Goal: Obtain resource: Download file/media

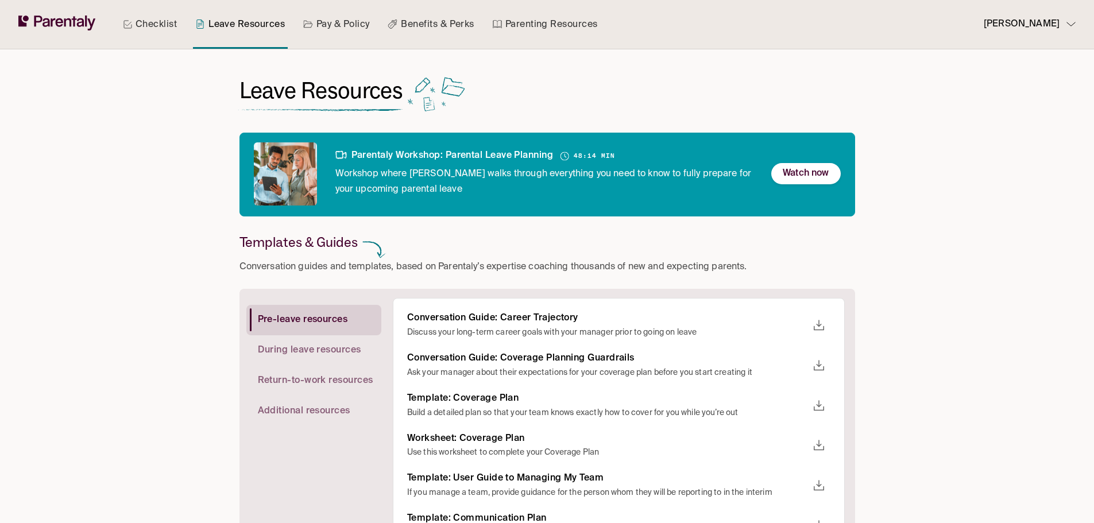
click at [150, 21] on link "Checklist" at bounding box center [150, 24] width 59 height 49
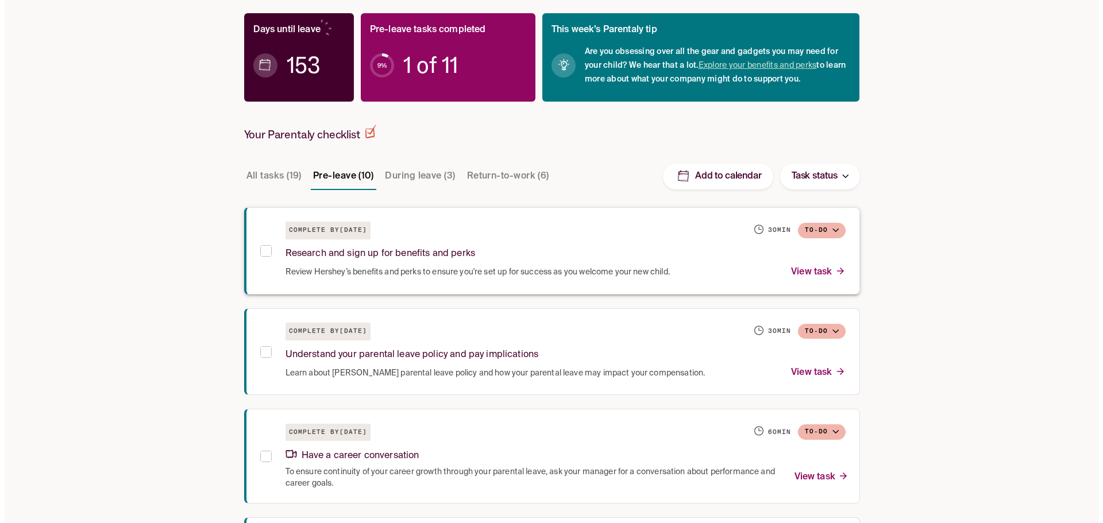
scroll to position [158, 0]
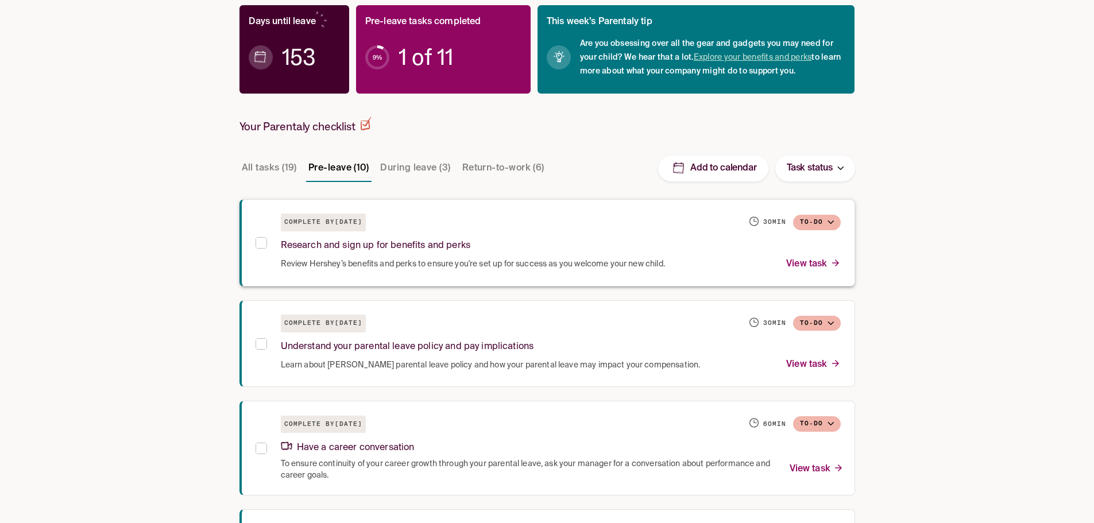
click at [828, 263] on p "View task" at bounding box center [813, 265] width 54 height 16
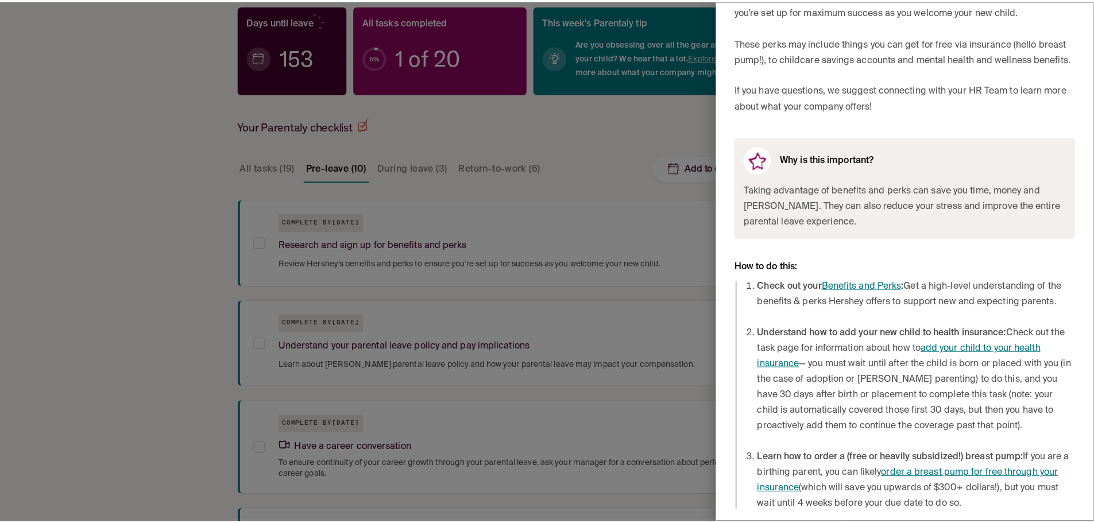
scroll to position [137, 0]
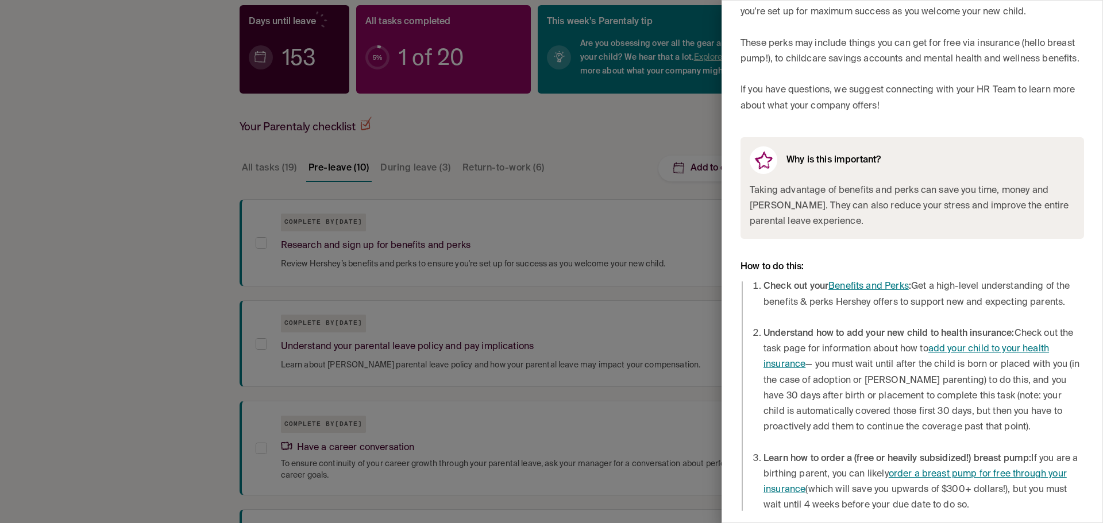
click at [612, 146] on div at bounding box center [551, 261] width 1103 height 523
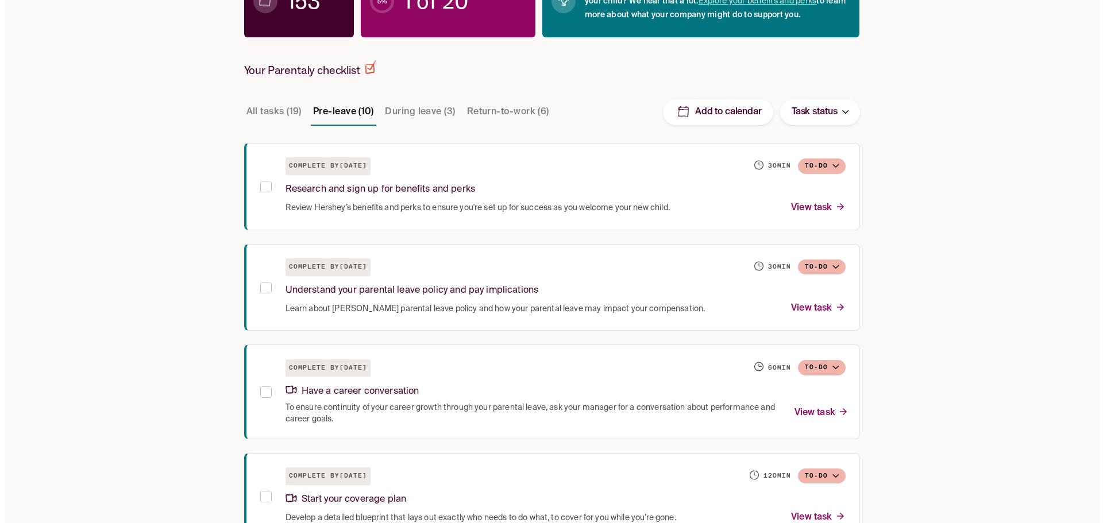
scroll to position [215, 0]
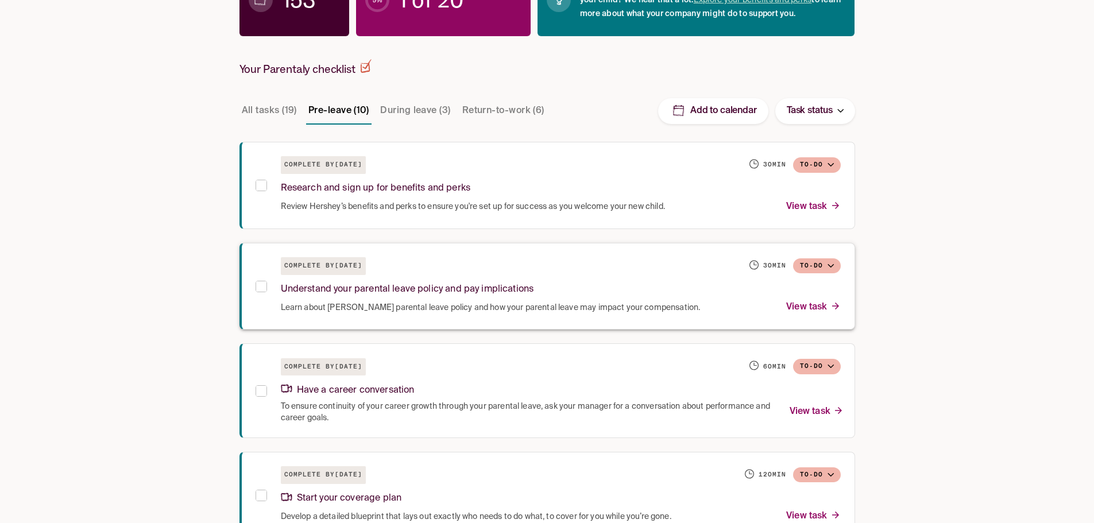
click at [815, 304] on p "View task" at bounding box center [813, 308] width 54 height 16
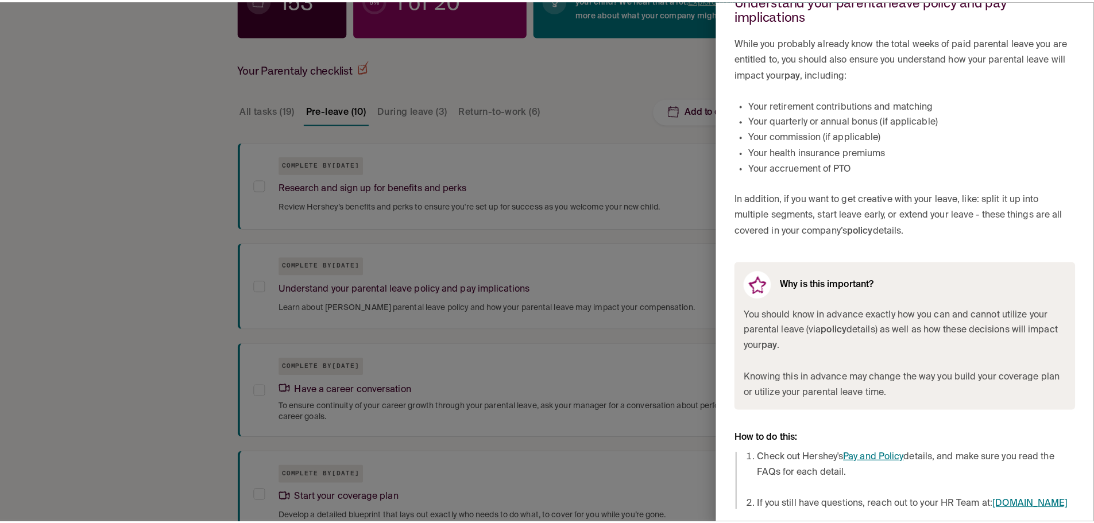
scroll to position [89, 0]
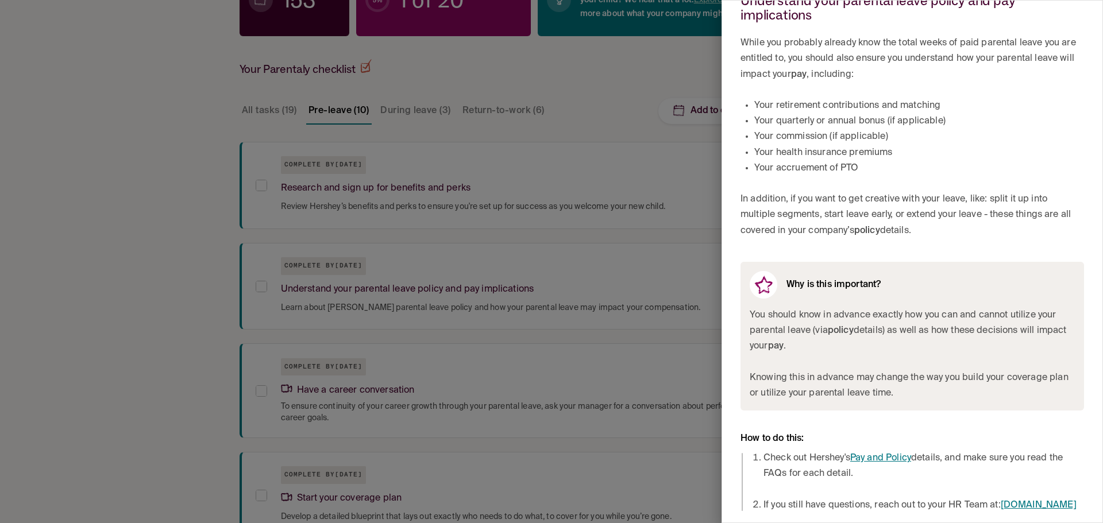
click at [162, 163] on div at bounding box center [551, 261] width 1103 height 523
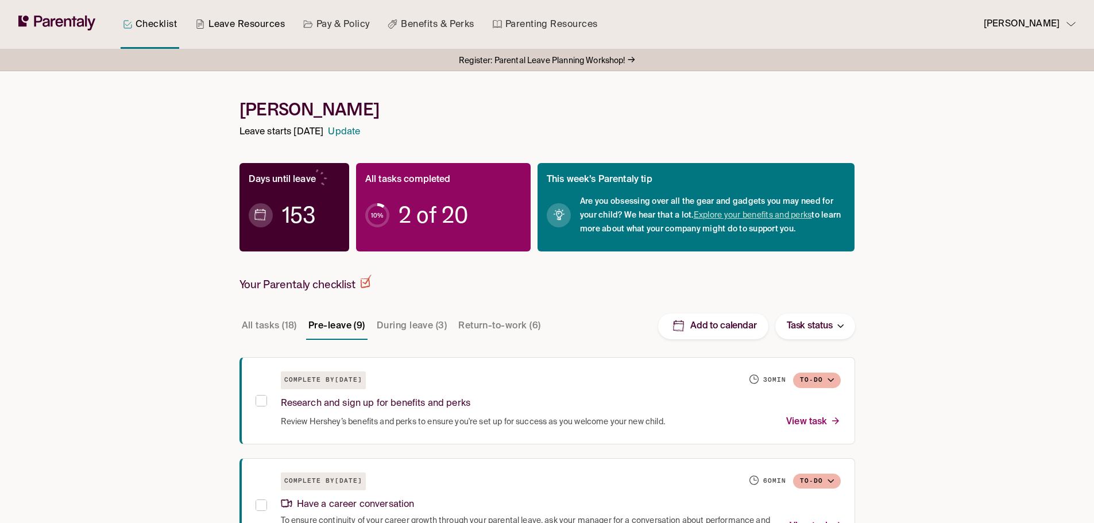
click at [260, 24] on link "Leave Resources" at bounding box center [240, 24] width 94 height 49
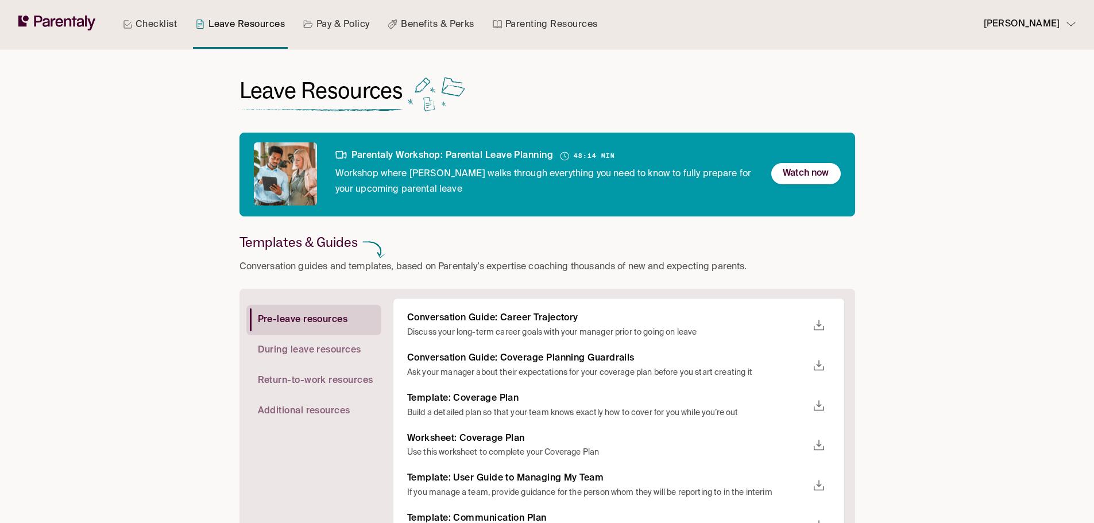
click at [1022, 248] on div "Checklist Leave Resources Pay & Policy Benefits & Perks Parenting Resources Kee…" at bounding box center [547, 444] width 1094 height 889
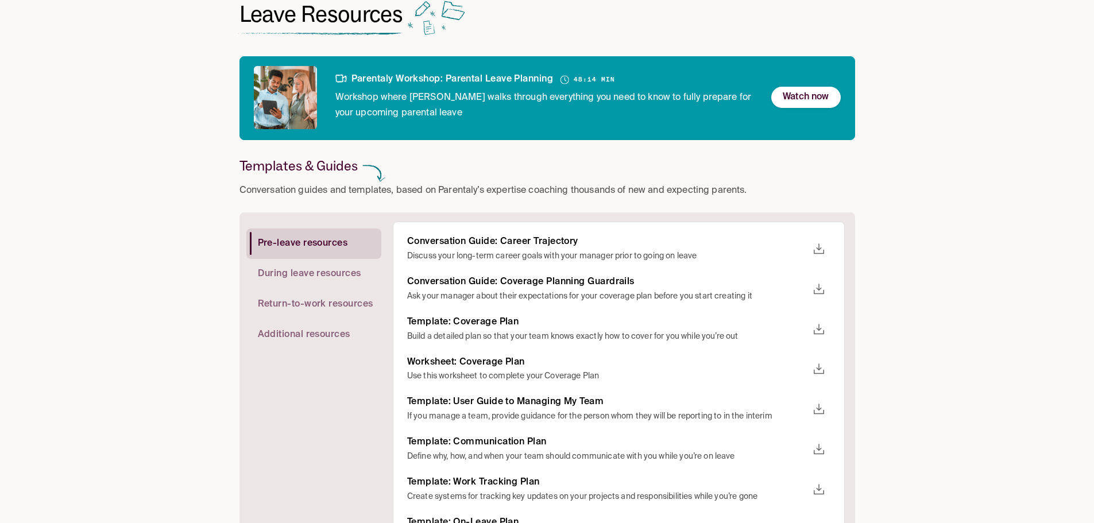
scroll to position [115, 0]
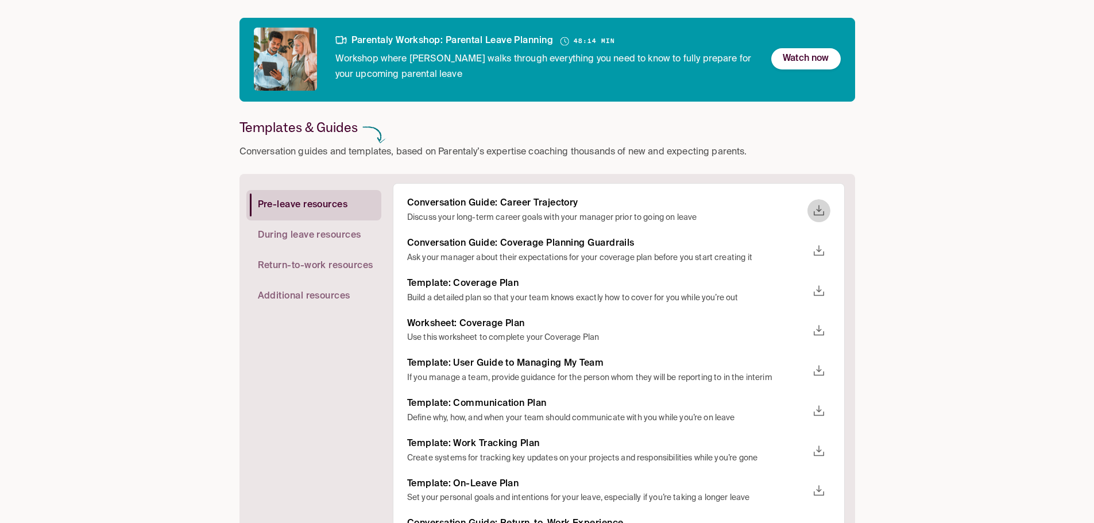
click at [823, 211] on icon "download" at bounding box center [819, 211] width 14 height 14
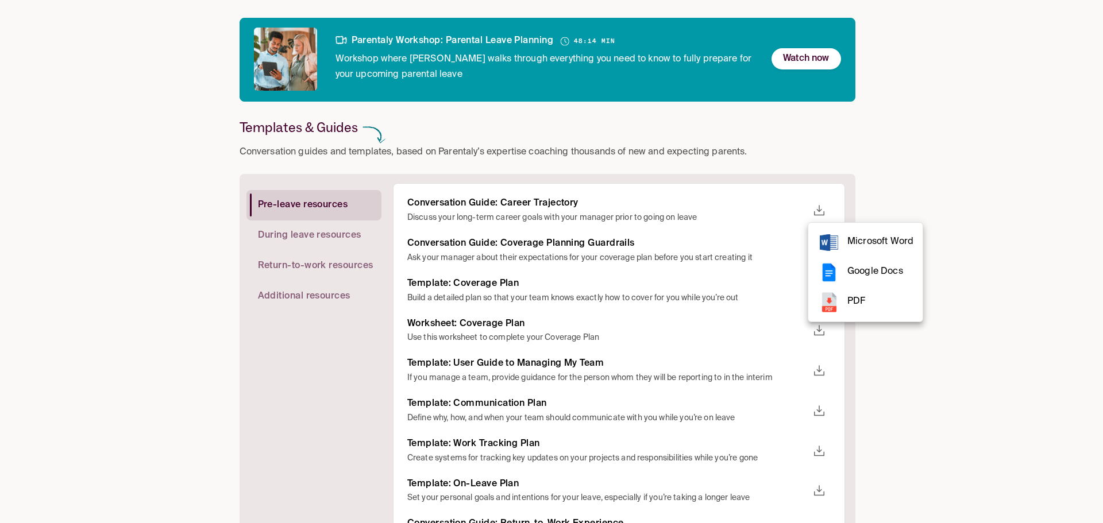
click at [839, 241] on rect at bounding box center [829, 242] width 23 height 23
click at [991, 204] on div at bounding box center [551, 261] width 1103 height 523
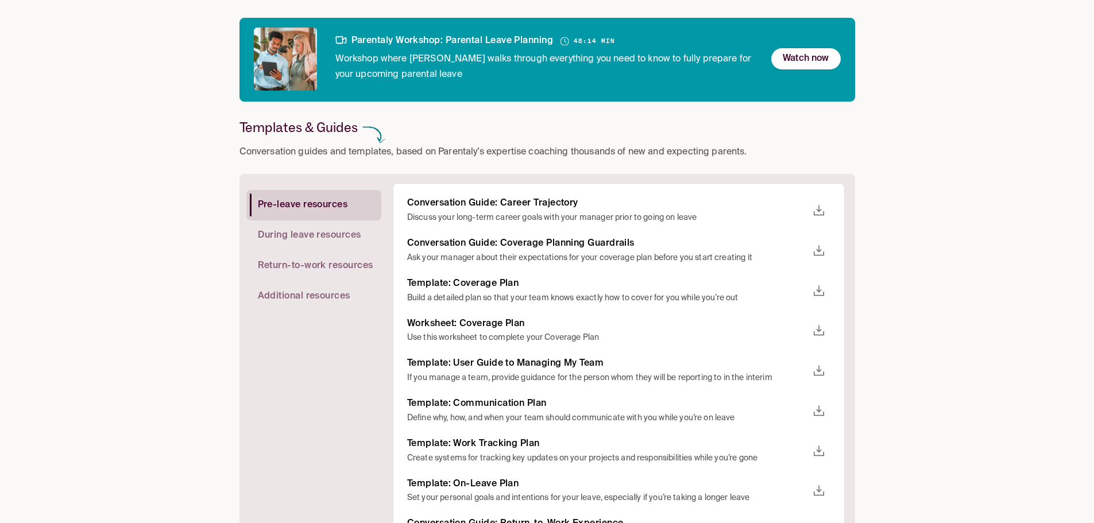
click at [815, 254] on icon "download" at bounding box center [819, 250] width 10 height 10
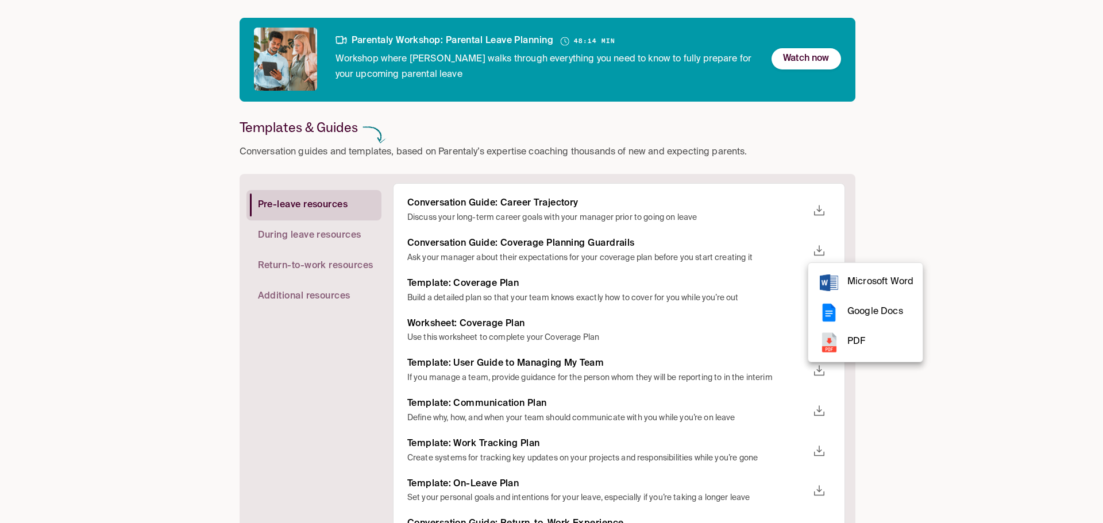
click at [834, 279] on rect at bounding box center [829, 283] width 18 height 17
click at [1012, 207] on div at bounding box center [551, 261] width 1103 height 523
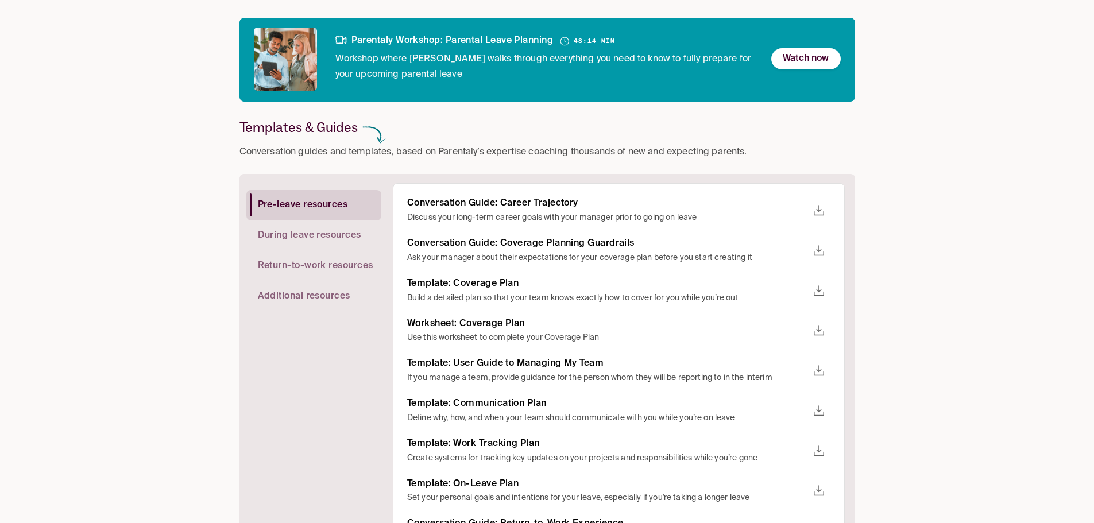
click at [822, 294] on icon "download" at bounding box center [819, 291] width 14 height 14
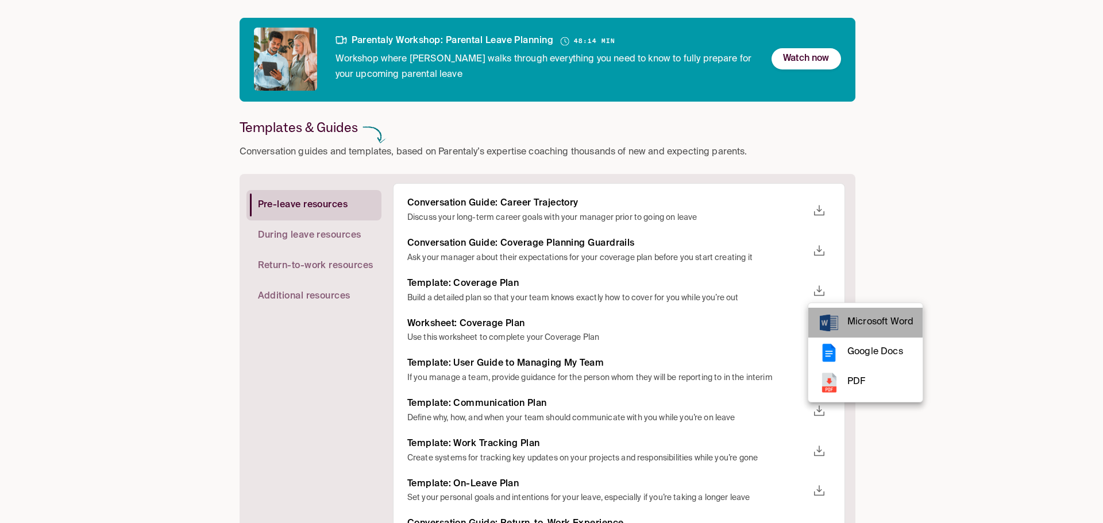
click at [840, 318] on rect at bounding box center [829, 322] width 23 height 23
click at [1009, 221] on div at bounding box center [551, 261] width 1103 height 523
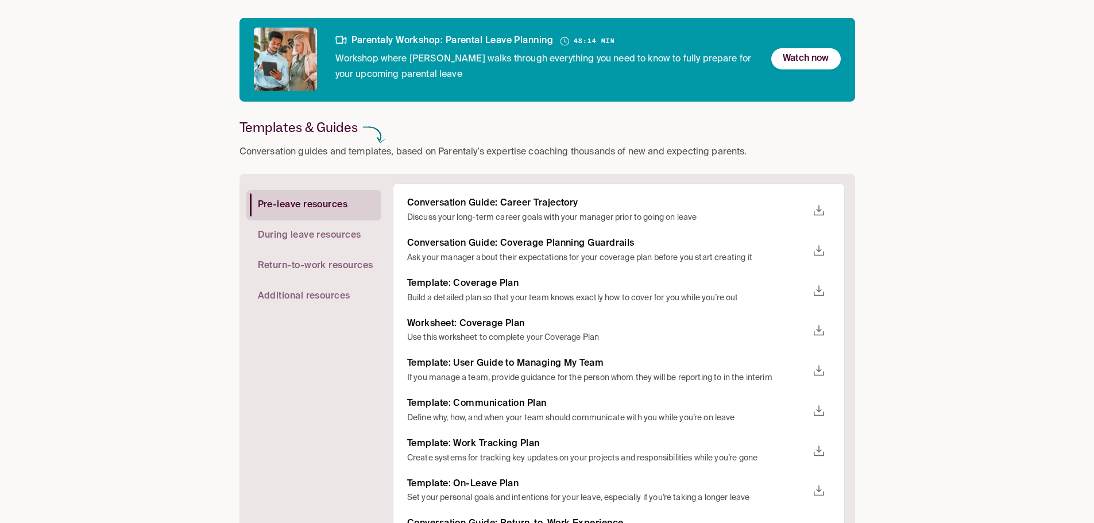
click at [821, 330] on icon "download" at bounding box center [819, 331] width 10 height 10
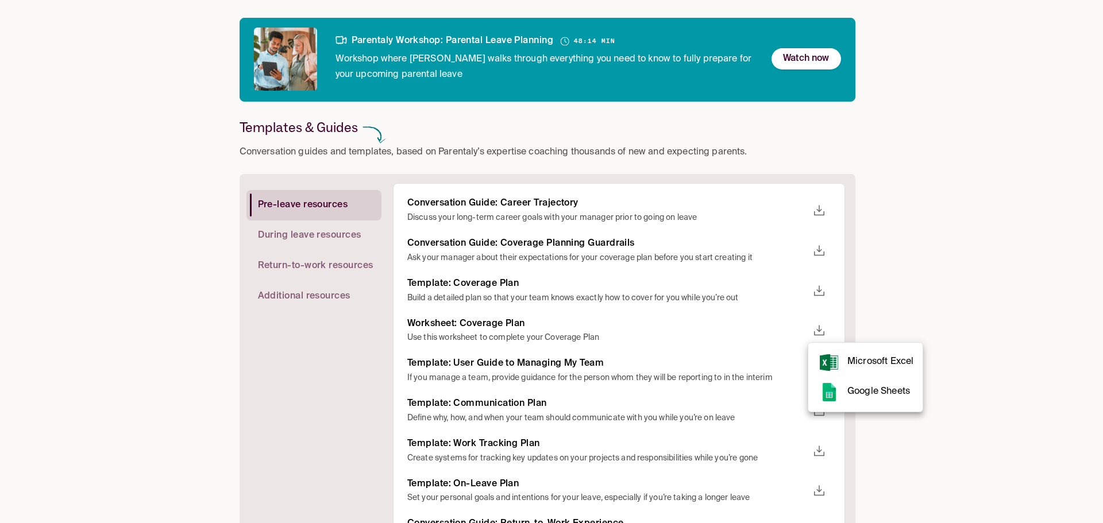
click at [834, 359] on rect at bounding box center [829, 362] width 18 height 17
click at [932, 310] on div at bounding box center [551, 261] width 1103 height 523
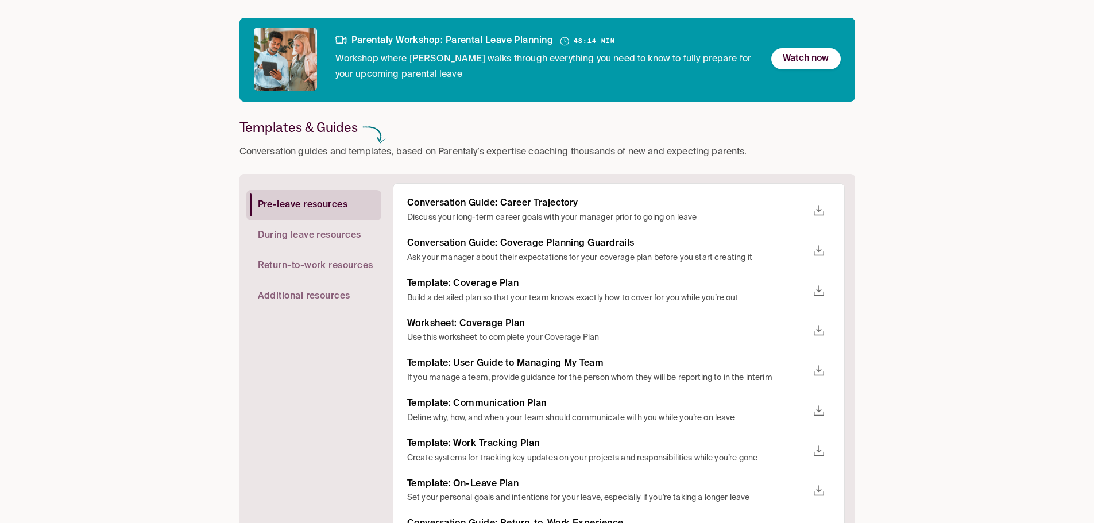
click at [825, 371] on icon "download" at bounding box center [819, 371] width 14 height 14
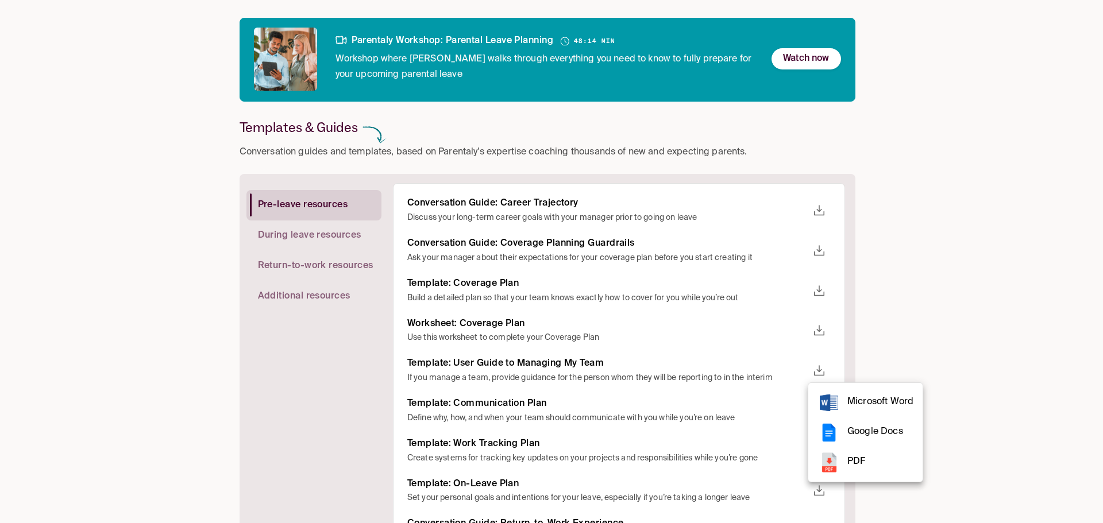
click at [948, 367] on div at bounding box center [551, 261] width 1103 height 523
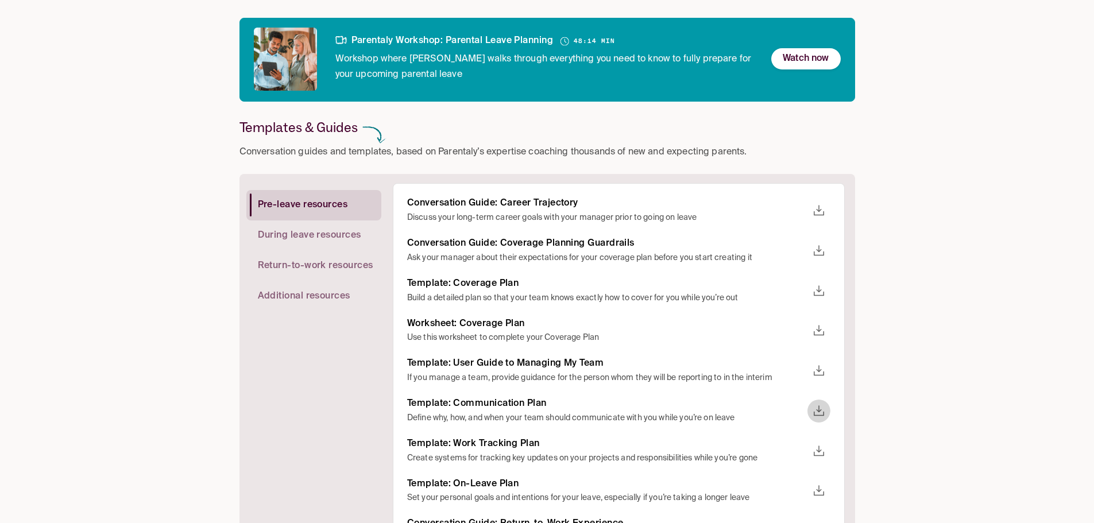
click at [827, 413] on button "download" at bounding box center [819, 411] width 23 height 23
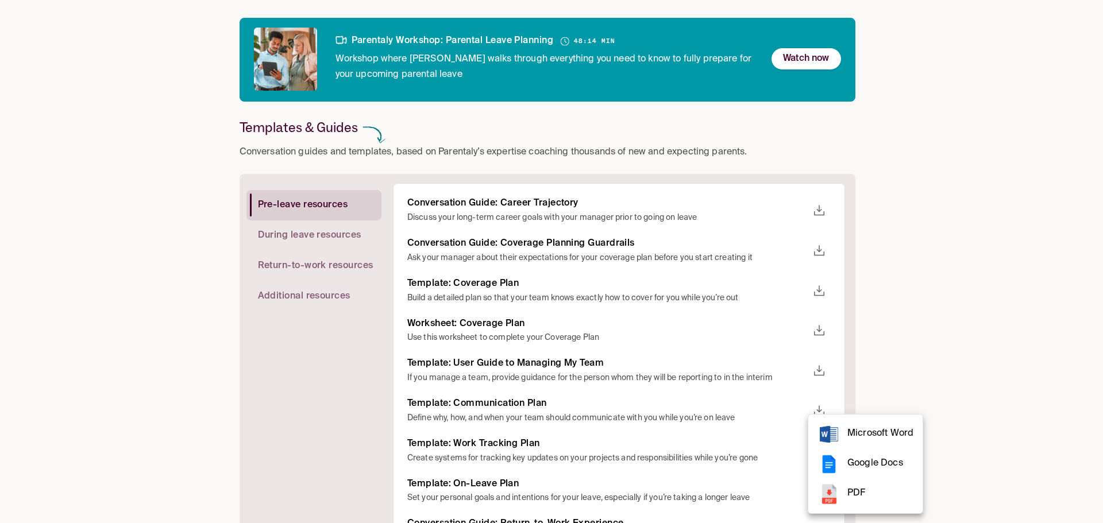
click at [835, 431] on rect at bounding box center [829, 434] width 18 height 17
click at [972, 400] on div at bounding box center [551, 261] width 1103 height 523
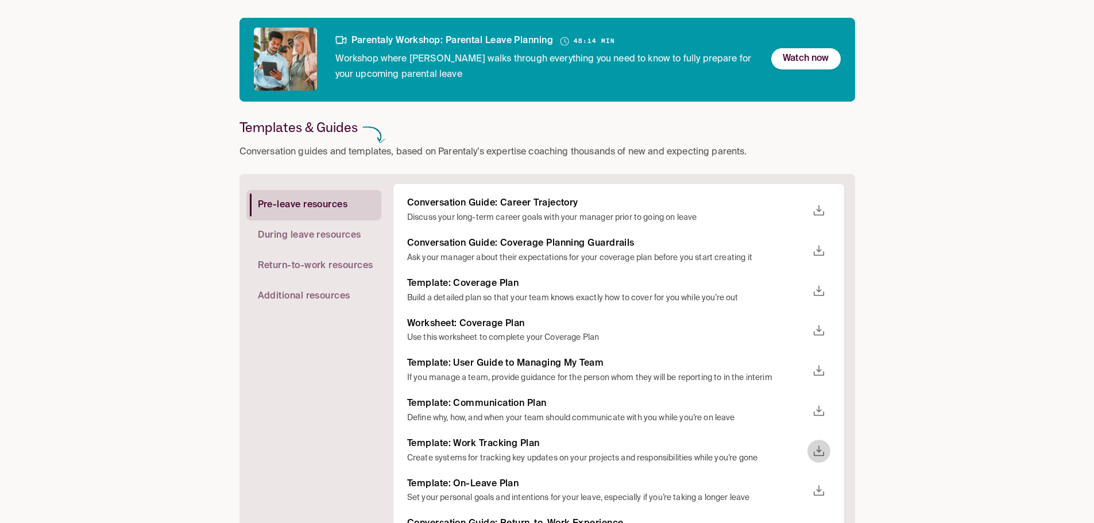
click at [817, 452] on icon "download" at bounding box center [819, 452] width 14 height 14
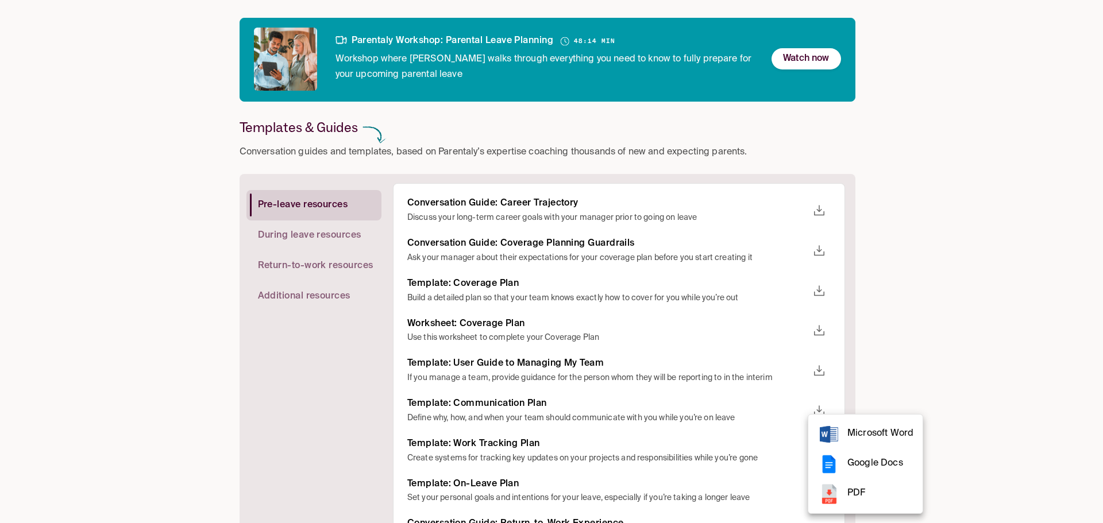
click at [857, 433] on span "Microsoft Word" at bounding box center [880, 434] width 66 height 16
click at [993, 384] on div at bounding box center [551, 261] width 1103 height 523
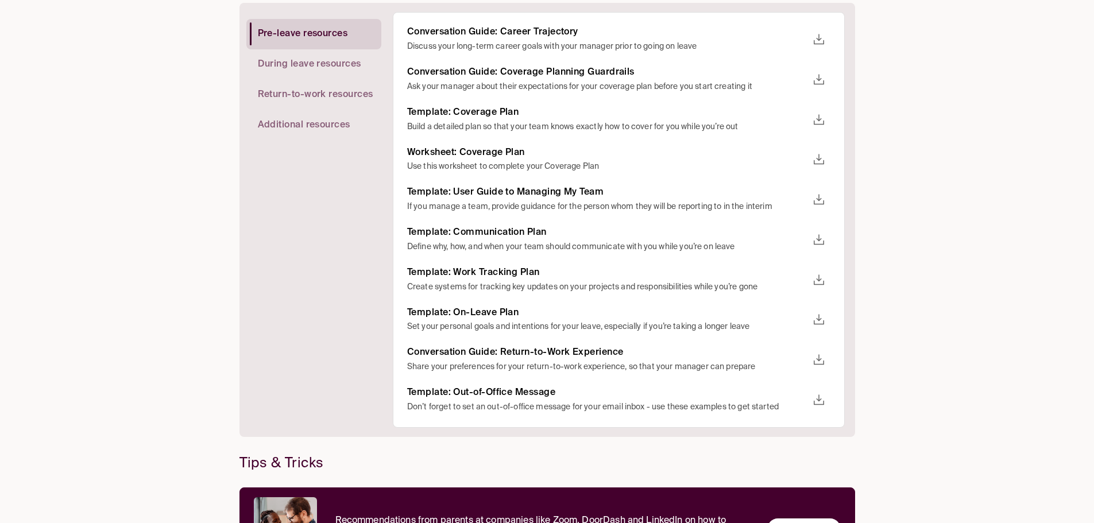
scroll to position [287, 0]
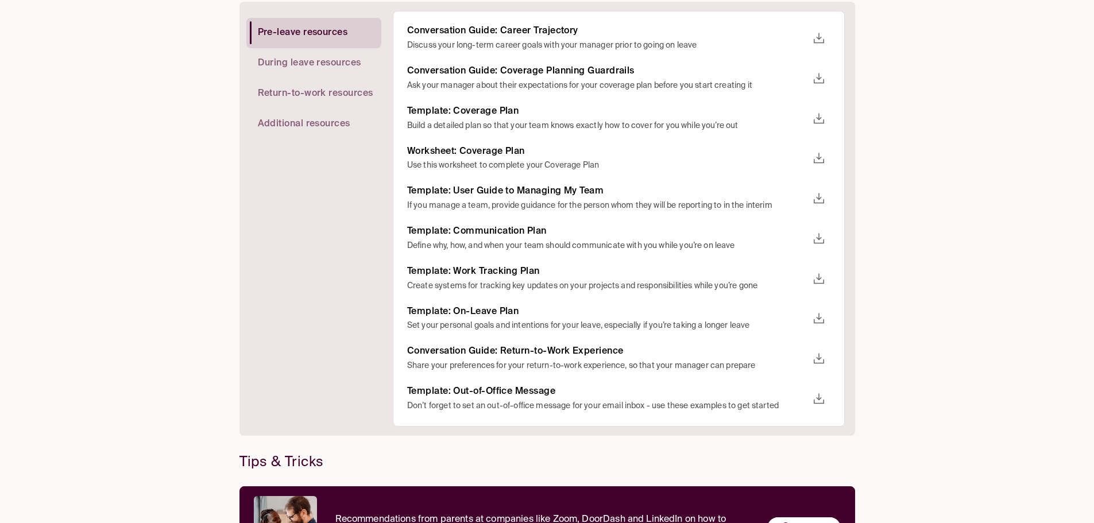
click at [820, 319] on icon "download" at bounding box center [819, 319] width 10 height 10
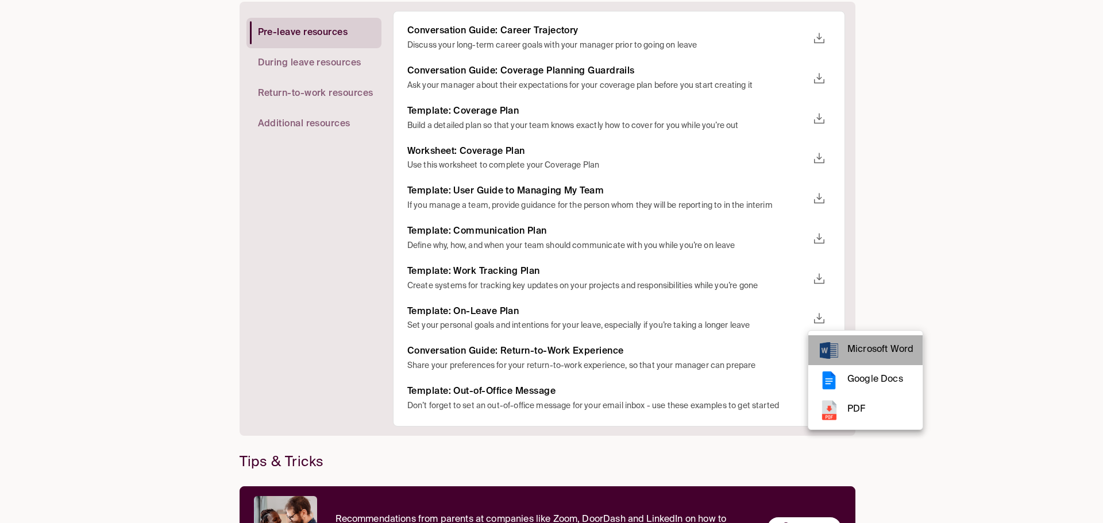
click at [838, 351] on rect at bounding box center [829, 350] width 18 height 17
click at [1013, 322] on div at bounding box center [551, 261] width 1103 height 523
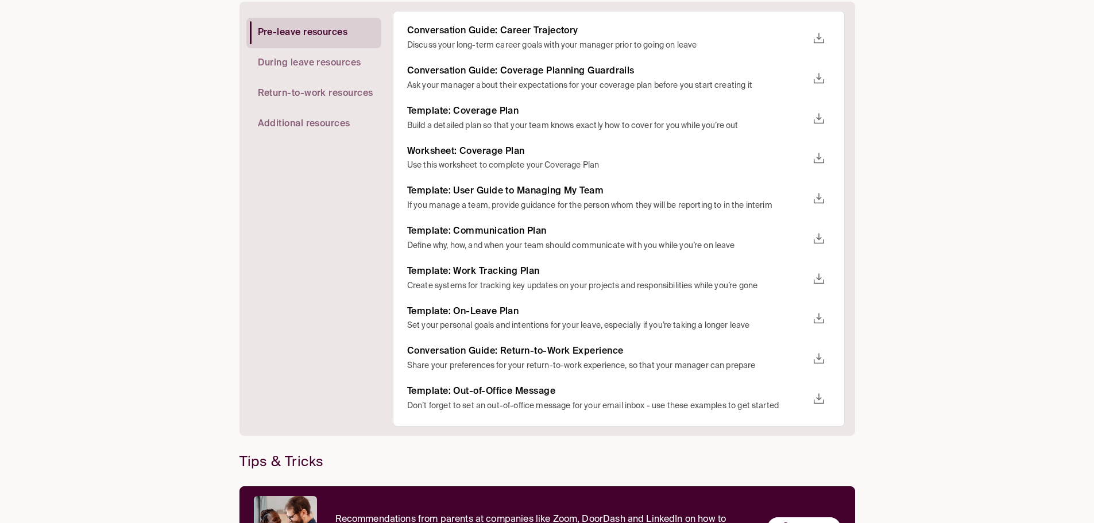
click at [822, 360] on icon "download" at bounding box center [819, 359] width 14 height 14
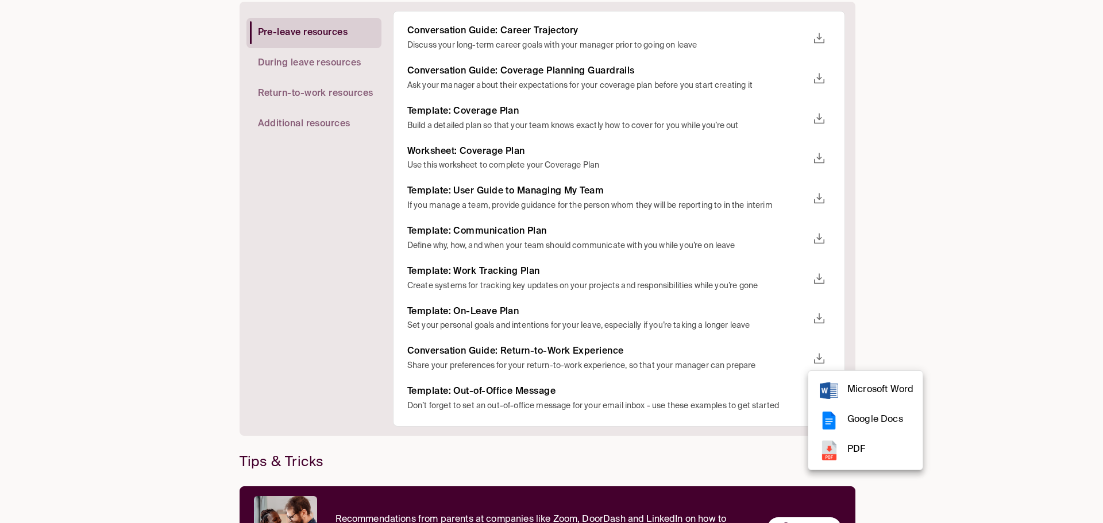
click at [852, 391] on span "Microsoft Word" at bounding box center [880, 391] width 66 height 16
click at [995, 316] on div at bounding box center [551, 261] width 1103 height 523
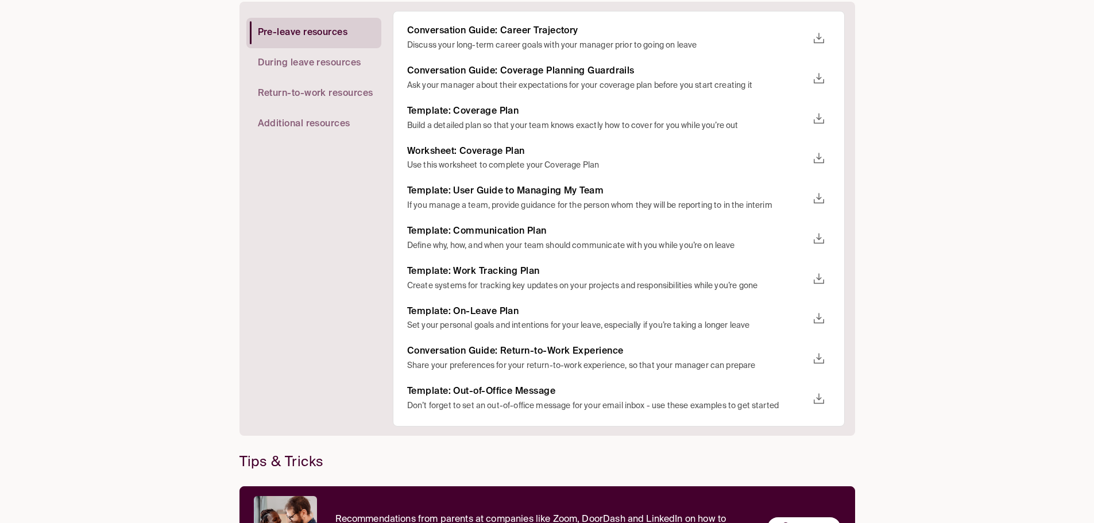
click at [813, 403] on icon "download" at bounding box center [819, 399] width 14 height 14
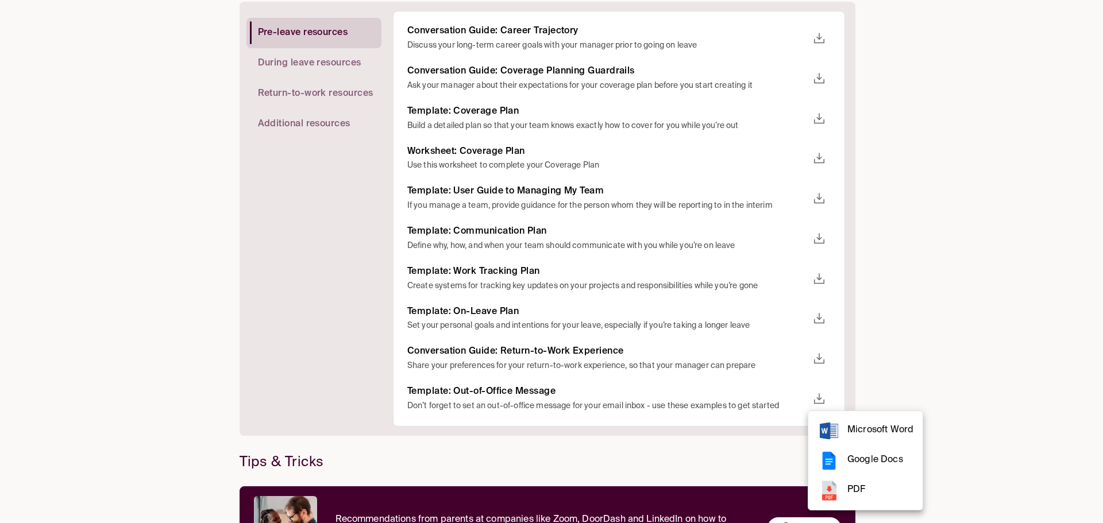
click at [836, 430] on rect at bounding box center [829, 431] width 18 height 17
drag, startPoint x: 986, startPoint y: 132, endPoint x: 923, endPoint y: 125, distance: 64.1
click at [986, 131] on div at bounding box center [551, 261] width 1103 height 523
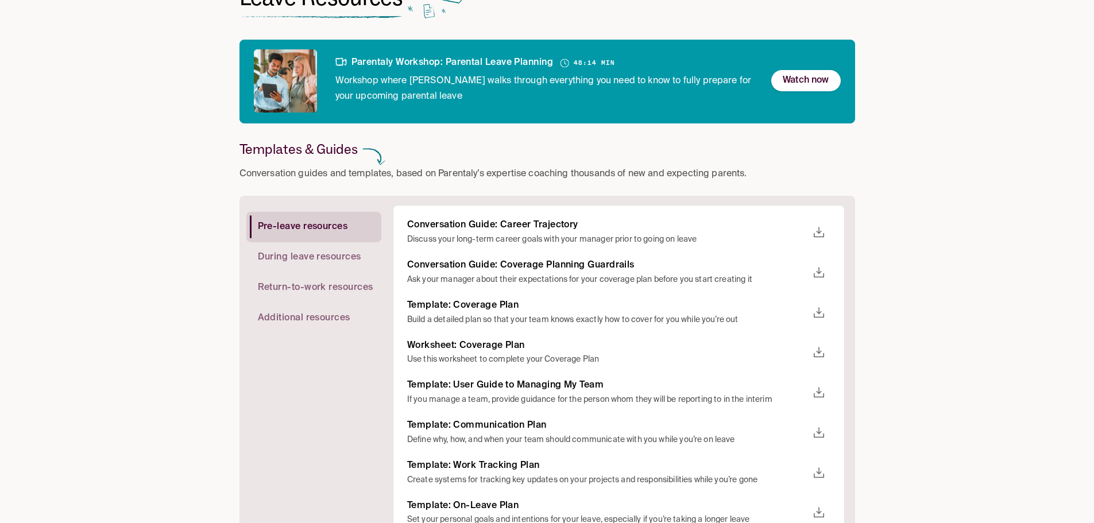
scroll to position [86, 0]
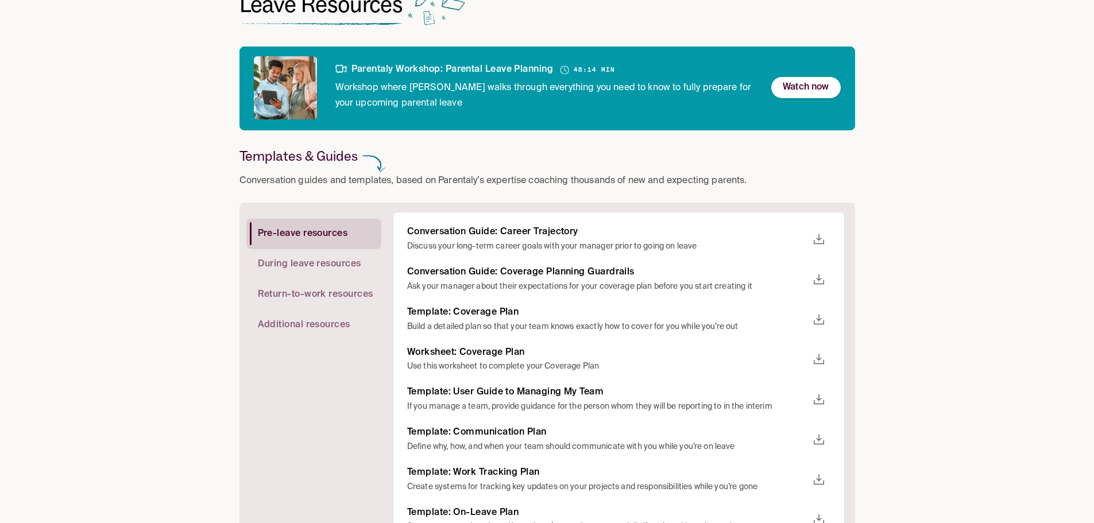
click at [965, 341] on div "Checklist Leave Resources Pay & Policy Benefits & Perks Parenting Resources Kee…" at bounding box center [547, 358] width 1094 height 889
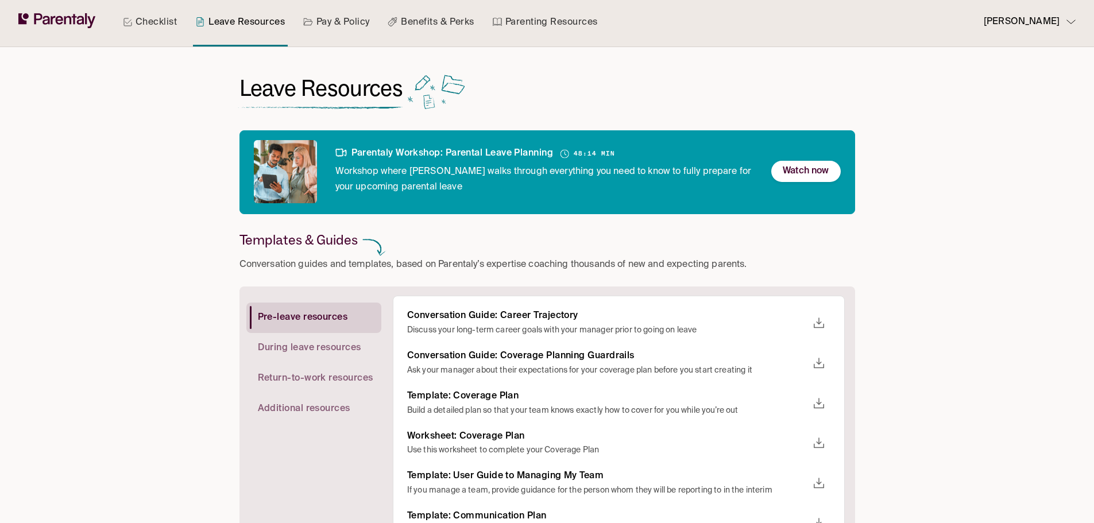
scroll to position [0, 0]
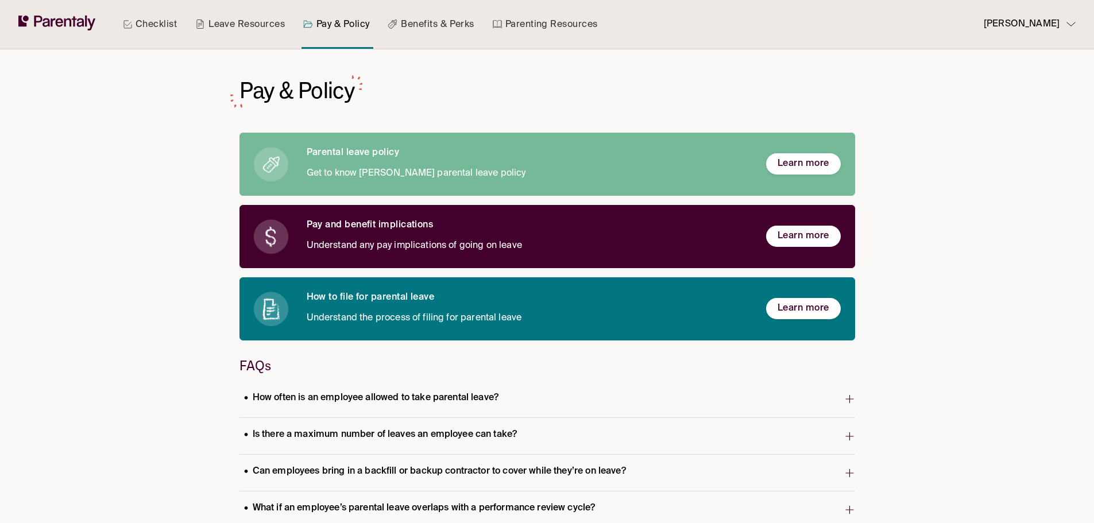
click at [917, 272] on div "Checklist Leave Resources Pay & Policy Benefits & Perks Parenting Resources [PE…" at bounding box center [547, 524] width 1094 height 1048
click at [922, 259] on div "Checklist Leave Resources Pay & Policy Benefits & Perks Parenting Resources [PE…" at bounding box center [547, 524] width 1094 height 1048
click at [797, 244] on button "Learn more" at bounding box center [803, 236] width 75 height 21
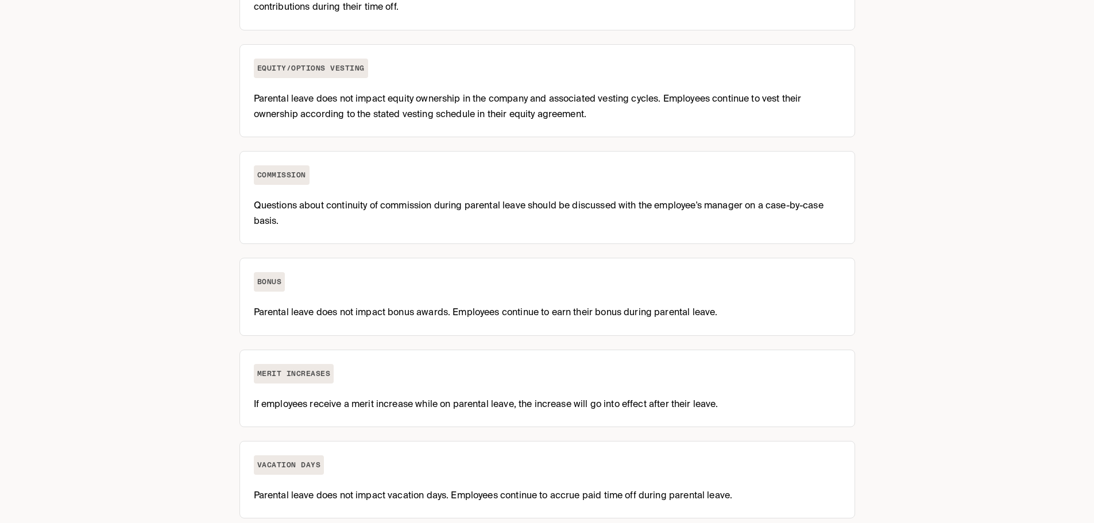
scroll to position [387, 0]
